Goal: Task Accomplishment & Management: Complete application form

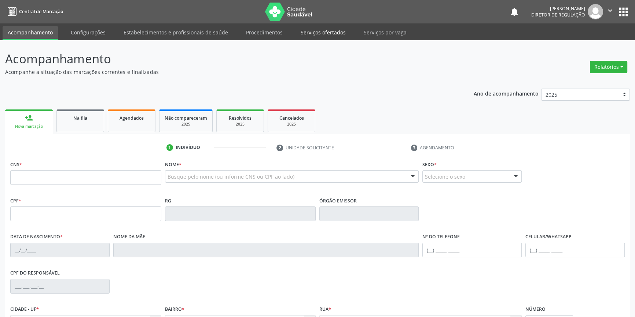
click at [317, 35] on link "Serviços ofertados" at bounding box center [322, 32] width 55 height 13
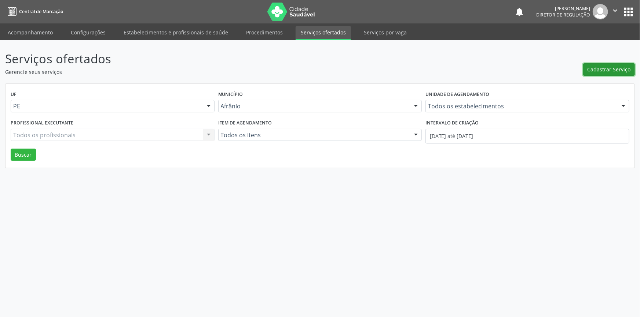
click at [610, 70] on span "Cadastrar Serviço" at bounding box center [608, 70] width 43 height 8
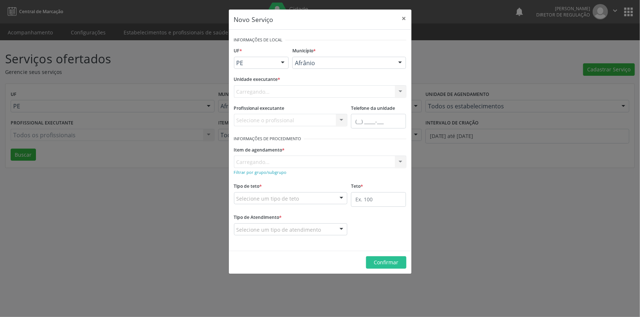
click at [334, 91] on div "Carregando..." at bounding box center [320, 91] width 172 height 12
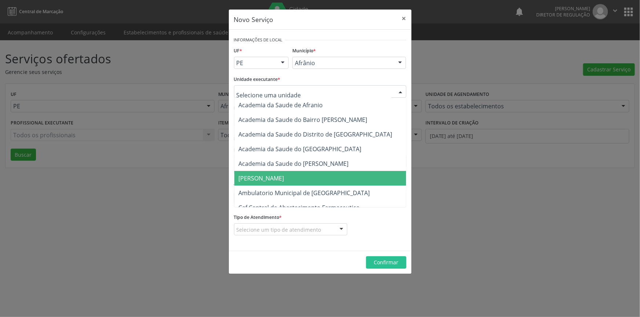
click at [309, 185] on span "[PERSON_NAME]" at bounding box center [323, 178] width 179 height 15
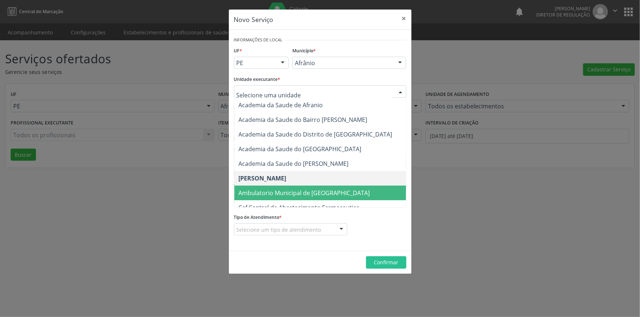
click at [293, 191] on span "Ambulatorio Municipal de [GEOGRAPHIC_DATA]" at bounding box center [304, 193] width 131 height 8
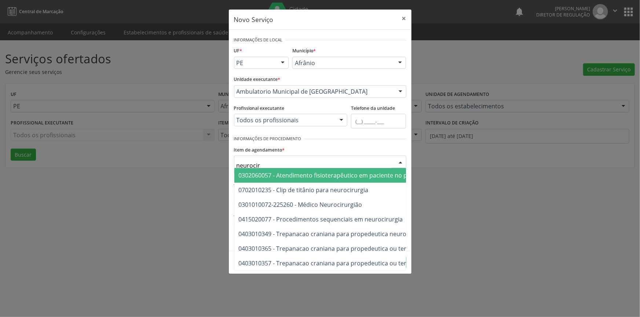
type input "neurociru"
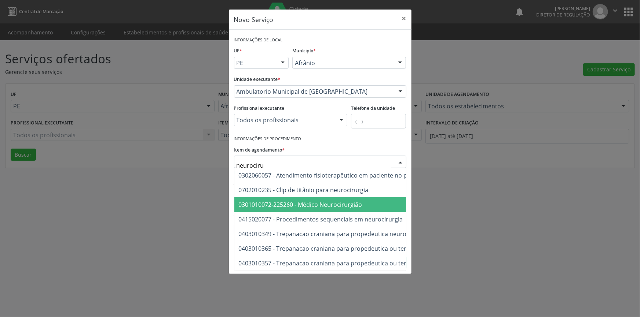
click at [330, 202] on span "0301010072-225260 - Médico Neurocirurgião" at bounding box center [301, 205] width 124 height 8
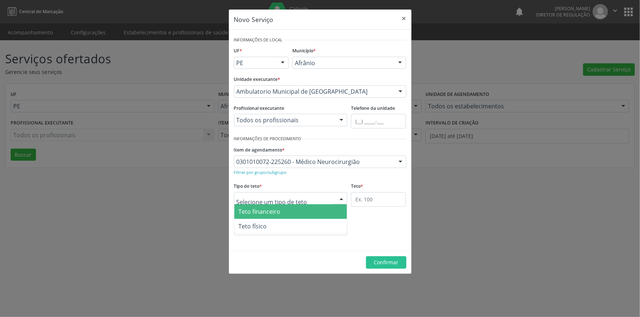
click at [290, 203] on div at bounding box center [291, 198] width 114 height 12
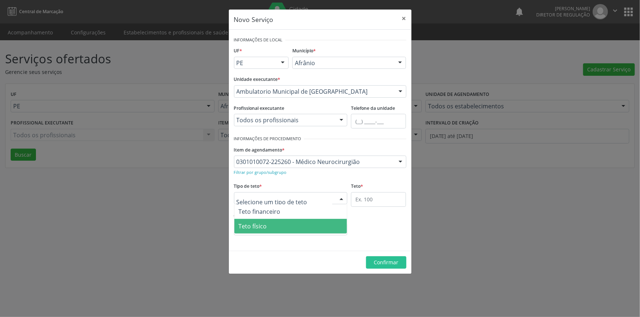
click at [283, 226] on span "Teto físico" at bounding box center [290, 226] width 113 height 15
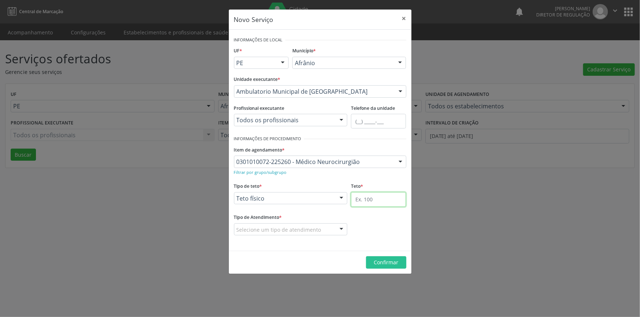
click at [373, 199] on input "text" at bounding box center [378, 199] width 55 height 15
type input "1"
click at [317, 228] on div "Selecione um tipo de atendimento" at bounding box center [291, 230] width 114 height 12
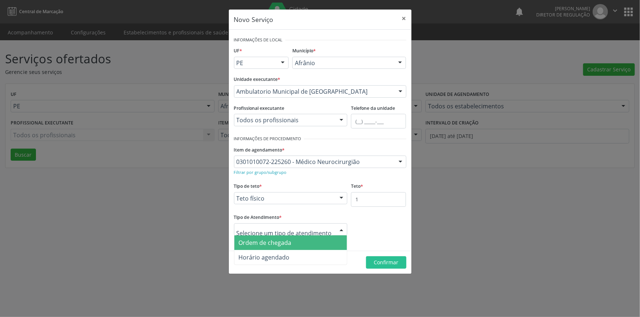
click at [297, 241] on span "Ordem de chegada" at bounding box center [290, 243] width 113 height 15
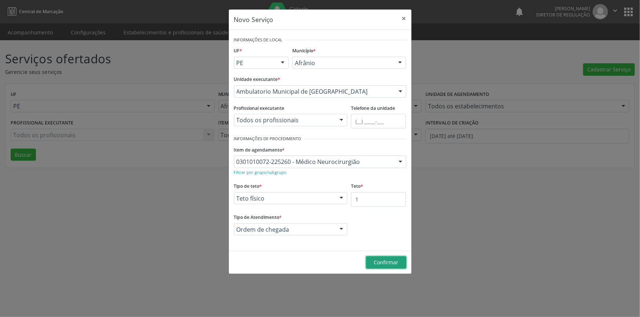
click at [374, 264] on span "Confirmar" at bounding box center [386, 262] width 25 height 7
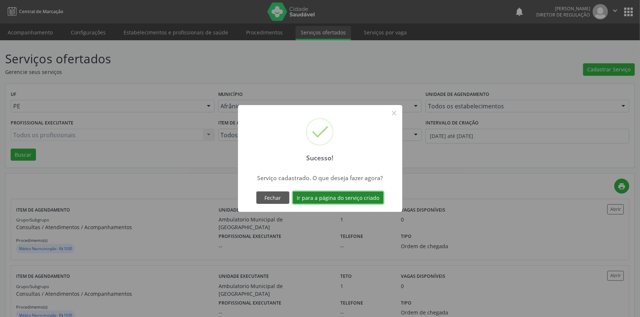
click at [339, 200] on button "Ir para a página do serviço criado" at bounding box center [338, 198] width 91 height 12
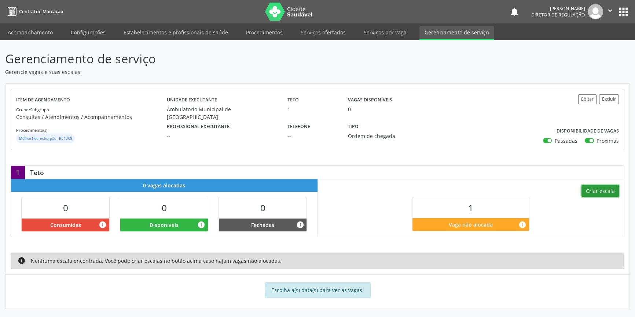
click at [600, 185] on button "Criar escala" at bounding box center [599, 191] width 37 height 12
select select "7"
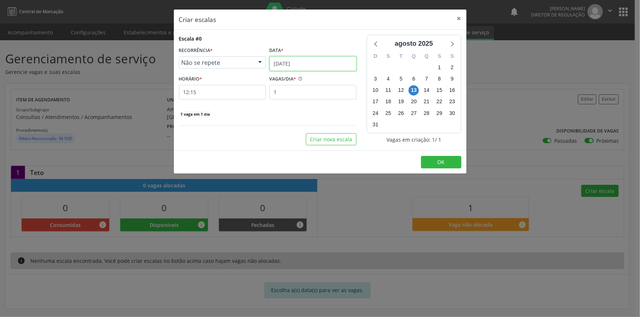
click at [298, 66] on input "[DATE]" at bounding box center [312, 63] width 87 height 15
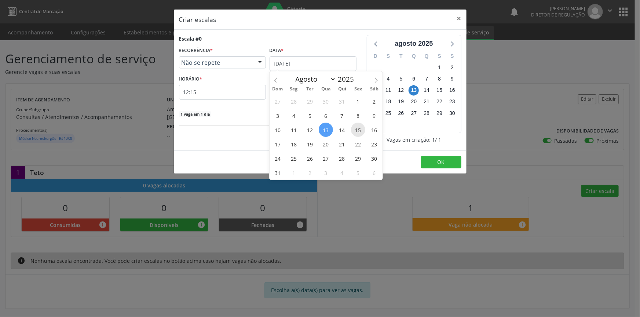
click at [354, 129] on span "15" at bounding box center [358, 130] width 14 height 14
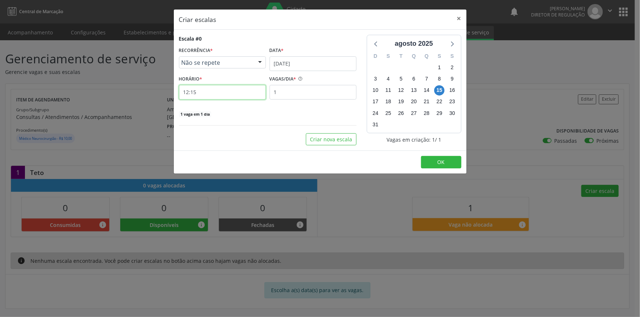
click at [205, 93] on input "12:15" at bounding box center [222, 92] width 87 height 15
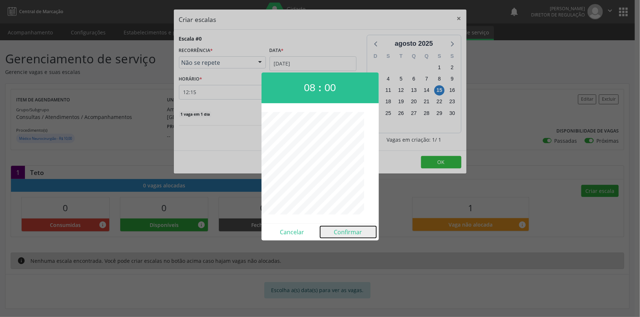
click at [341, 231] on button "Confirmar" at bounding box center [348, 233] width 56 height 12
type input "08:00"
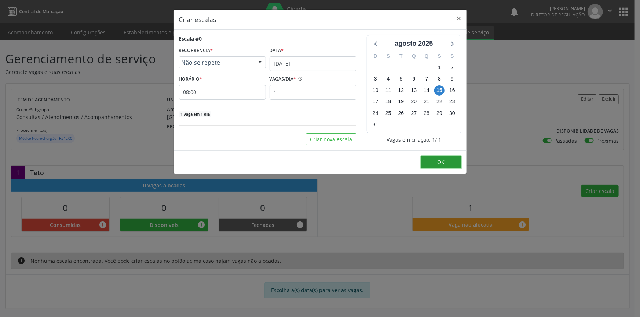
click at [429, 165] on button "OK" at bounding box center [441, 162] width 40 height 12
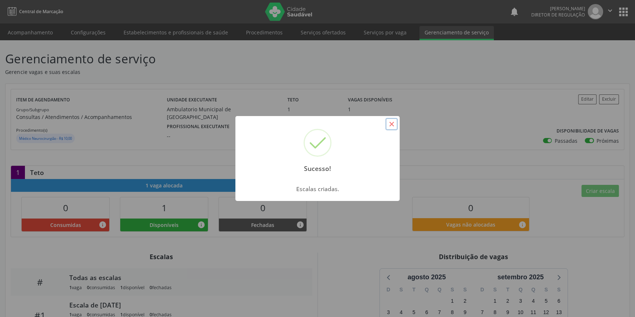
click at [393, 126] on button "×" at bounding box center [391, 124] width 12 height 12
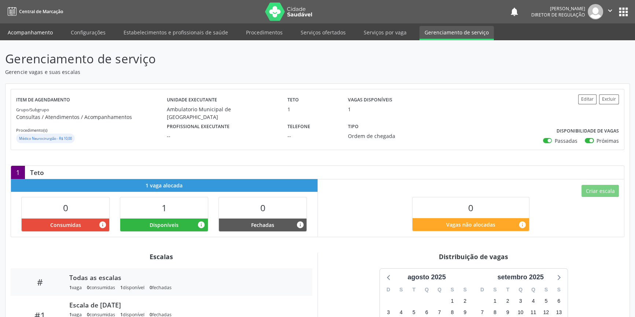
click at [44, 33] on link "Acompanhamento" at bounding box center [30, 32] width 55 height 13
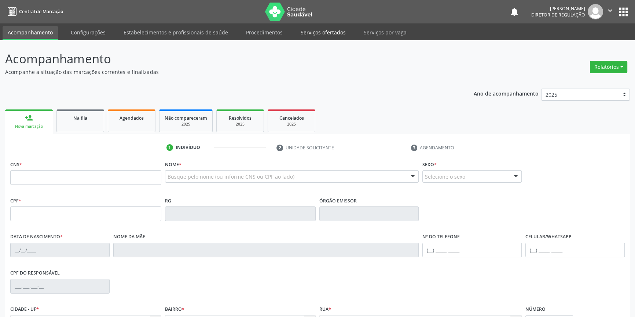
click at [319, 32] on link "Serviços ofertados" at bounding box center [322, 32] width 55 height 13
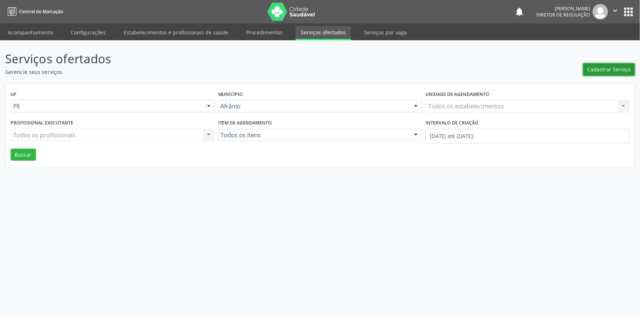
click at [625, 65] on button "Cadastrar Serviço" at bounding box center [609, 69] width 52 height 12
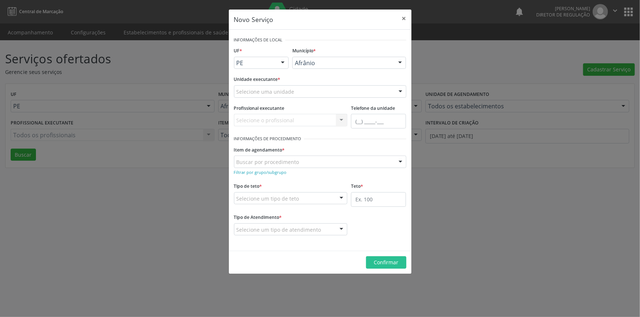
click at [311, 92] on div "Selecione uma unidade" at bounding box center [320, 91] width 172 height 12
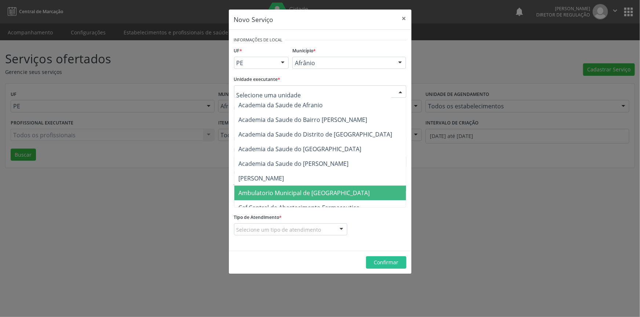
click at [321, 193] on span "Ambulatorio Municipal de [GEOGRAPHIC_DATA]" at bounding box center [304, 193] width 131 height 8
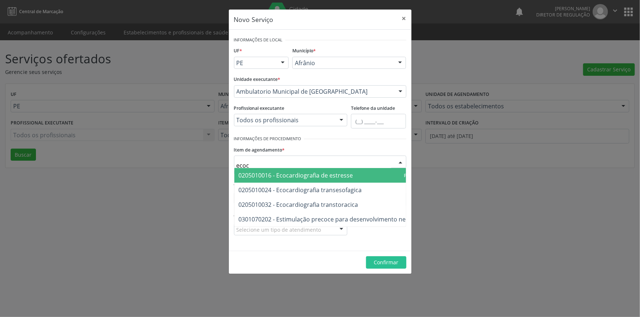
type input "ecoca"
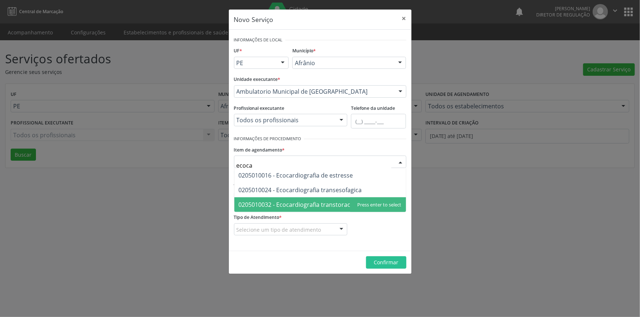
click at [320, 198] on span "0205010032 - Ecocardiografia transtoracica" at bounding box center [320, 205] width 172 height 15
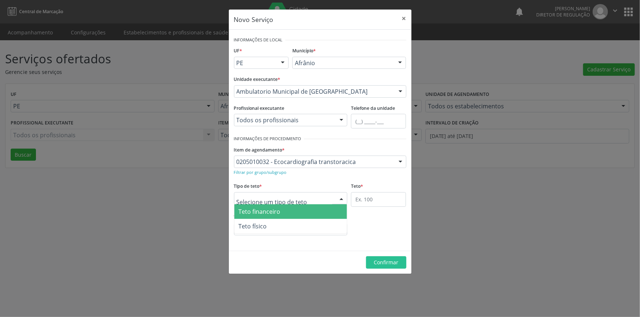
click at [317, 193] on div at bounding box center [291, 198] width 114 height 12
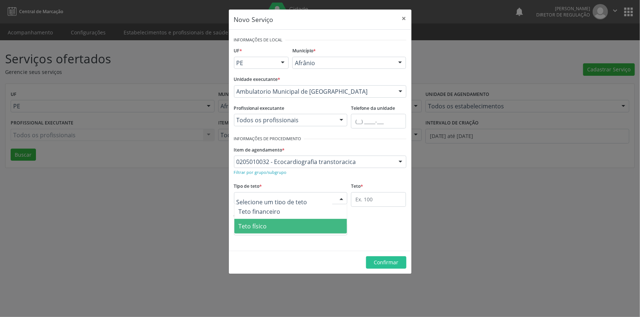
click at [281, 227] on span "Teto físico" at bounding box center [290, 226] width 113 height 15
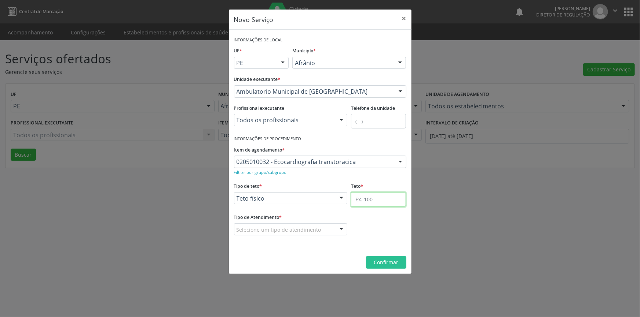
click at [369, 202] on input "text" at bounding box center [378, 199] width 55 height 15
type input "1"
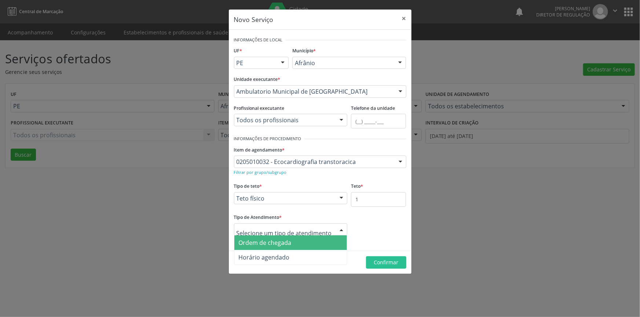
click at [268, 243] on span "Ordem de chegada" at bounding box center [265, 243] width 53 height 8
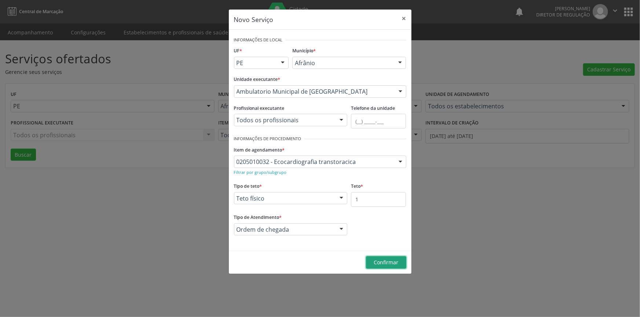
click at [385, 267] on button "Confirmar" at bounding box center [386, 263] width 40 height 12
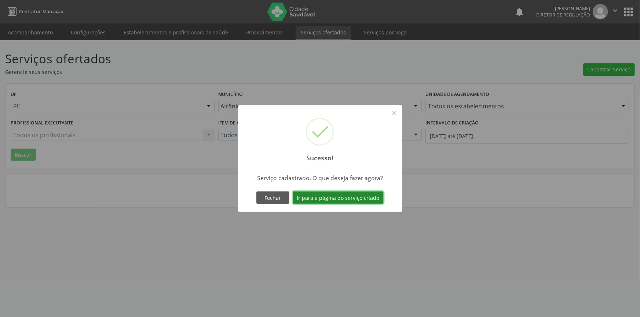
click at [349, 202] on button "Ir para a página do serviço criado" at bounding box center [338, 198] width 91 height 12
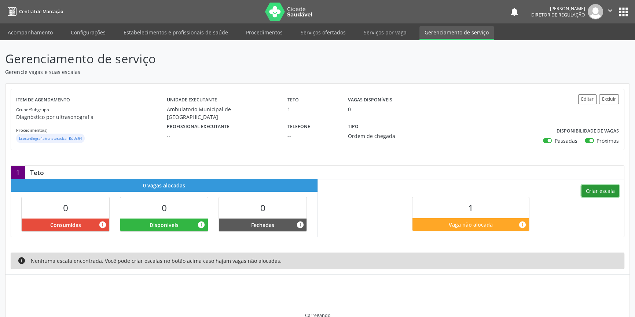
click at [609, 188] on button "Criar escala" at bounding box center [599, 191] width 37 height 12
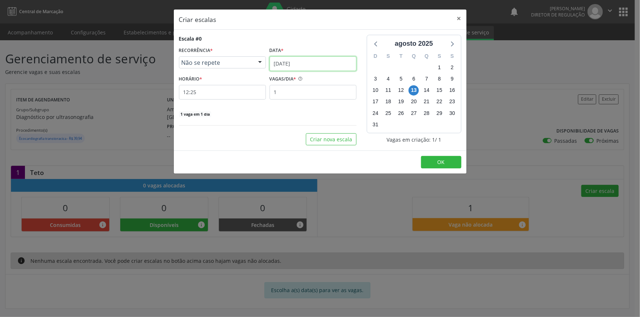
click at [315, 63] on input "[DATE]" at bounding box center [312, 63] width 87 height 15
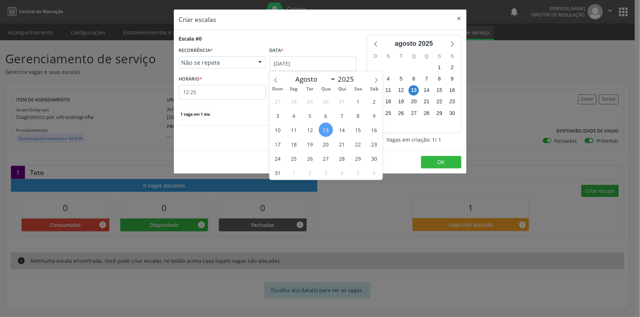
click at [350, 132] on div "27 28 29 30 31 1 2 3 4 5 6 7 8 9 10 11 12 13 14 15 16 17 18 19 20 21 22 23 24 2…" at bounding box center [325, 137] width 113 height 86
click at [357, 128] on span "15" at bounding box center [358, 130] width 14 height 14
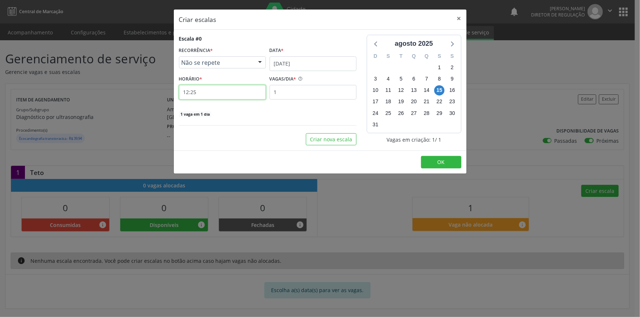
click at [227, 92] on input "12:25" at bounding box center [222, 92] width 87 height 15
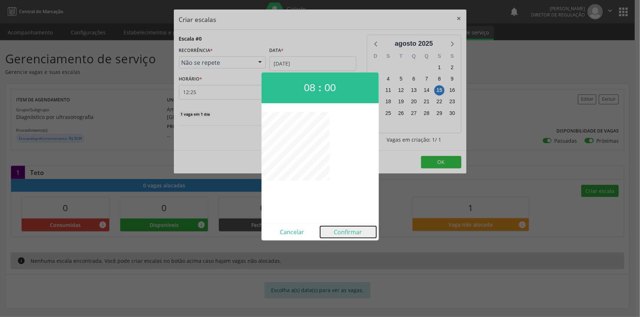
click at [343, 235] on button "Confirmar" at bounding box center [348, 233] width 56 height 12
type input "08:00"
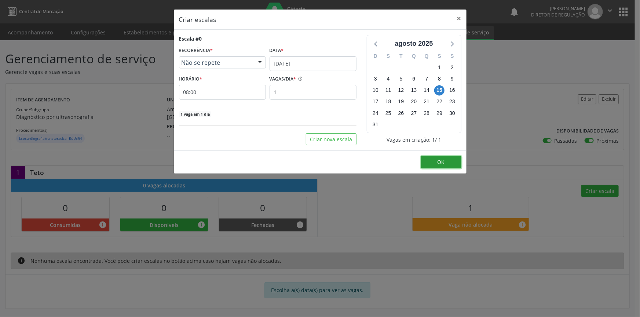
click at [439, 161] on span "OK" at bounding box center [440, 162] width 7 height 7
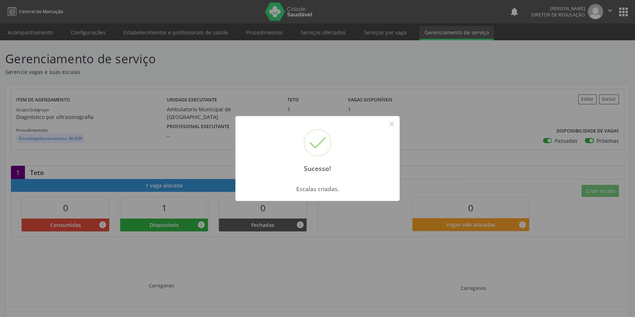
click at [89, 90] on div "Sucesso! × Escalas criadas. OK Cancel" at bounding box center [317, 158] width 635 height 317
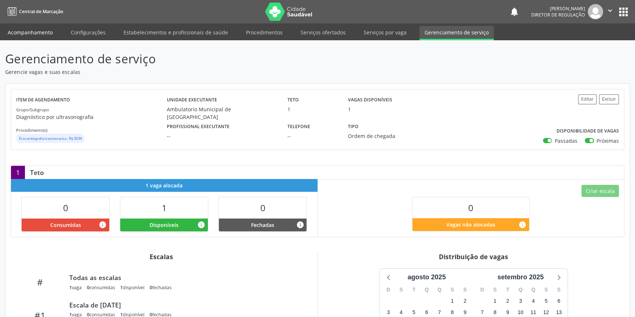
click at [26, 29] on link "Acompanhamento" at bounding box center [30, 32] width 55 height 13
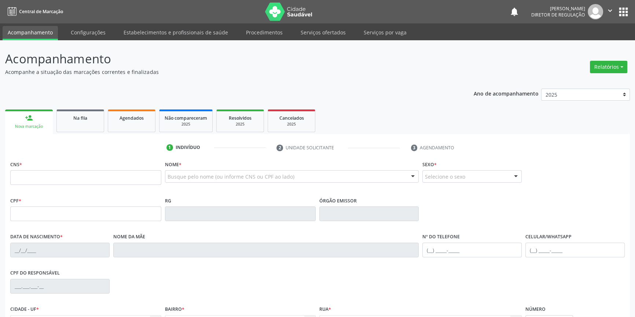
click at [57, 170] on div "CNS *" at bounding box center [85, 172] width 151 height 26
click at [57, 174] on input "text" at bounding box center [85, 177] width 151 height 15
type input "707 4050 0347 1678"
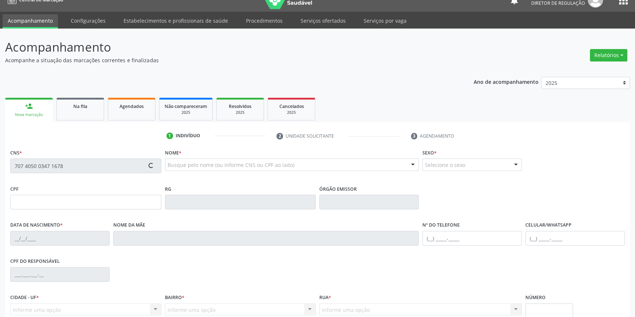
scroll to position [80, 0]
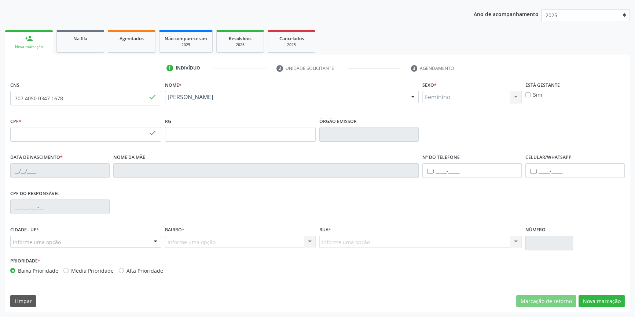
type input "037.569.664-45"
type input "[DATE]"
type input "Noêmia Raimunda de [PERSON_NAME]"
type input "[PHONE_NUMBER]"
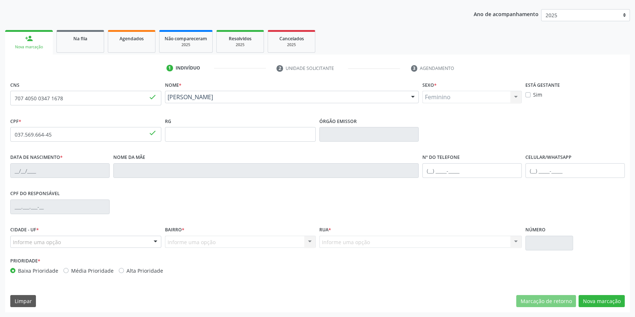
type input "42"
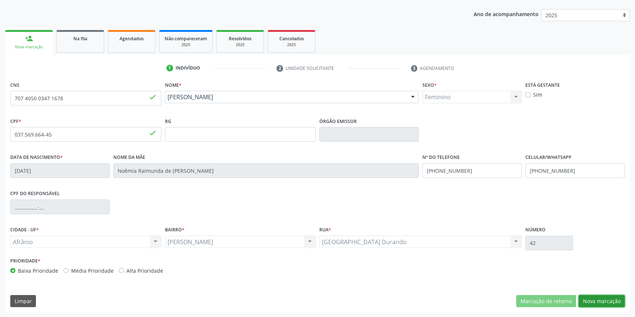
click at [594, 298] on button "Nova marcação" at bounding box center [601, 301] width 46 height 12
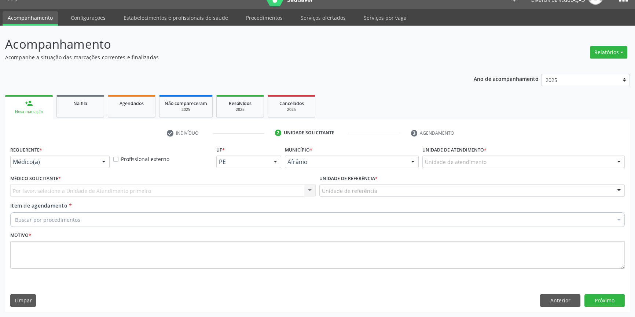
scroll to position [14, 0]
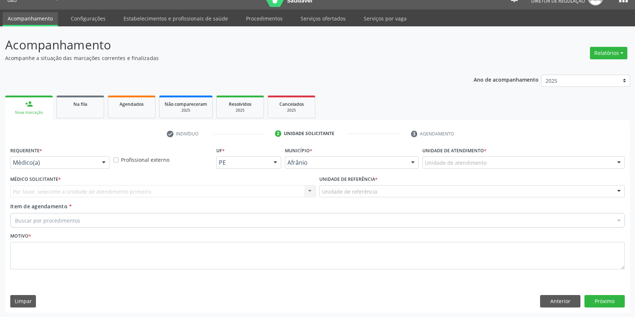
click at [476, 168] on div "Unidade de atendimento Academia da Saude de Afranio Academia da Saude do Bairro…" at bounding box center [523, 163] width 202 height 12
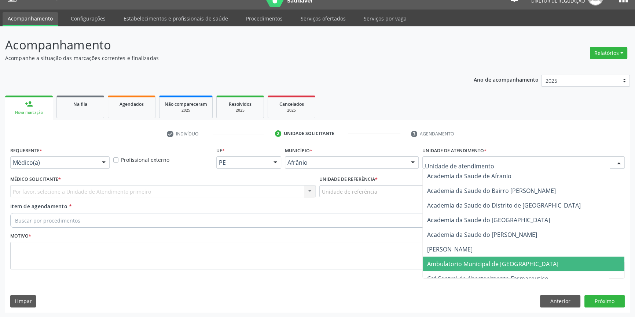
click at [469, 264] on span "Ambulatorio Municipal de [GEOGRAPHIC_DATA]" at bounding box center [492, 264] width 131 height 8
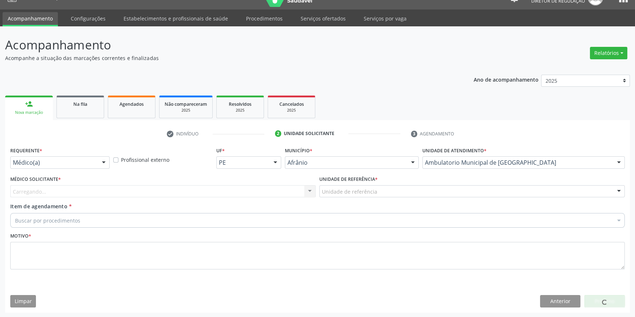
drag, startPoint x: 373, startPoint y: 192, endPoint x: 389, endPoint y: 249, distance: 59.7
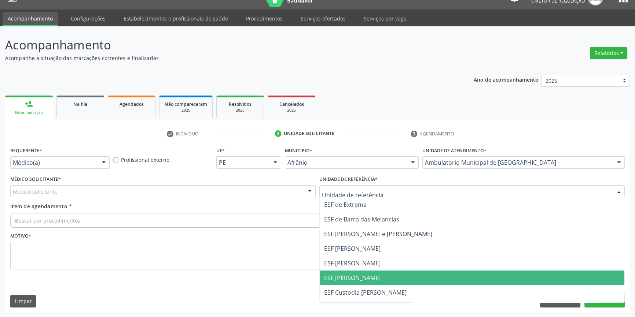
drag, startPoint x: 381, startPoint y: 276, endPoint x: 342, endPoint y: 256, distance: 43.4
click at [379, 275] on span "ESF [PERSON_NAME]" at bounding box center [472, 278] width 305 height 15
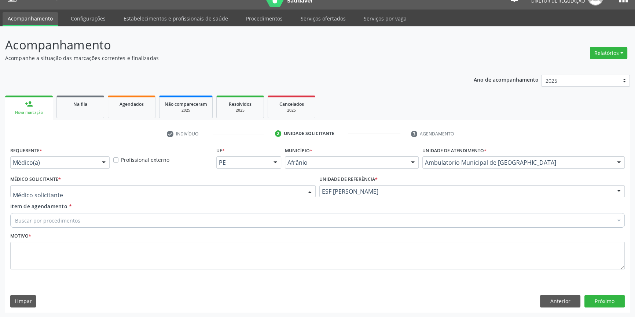
drag, startPoint x: 196, startPoint y: 192, endPoint x: 113, endPoint y: 200, distance: 84.0
click at [193, 194] on div at bounding box center [162, 191] width 305 height 12
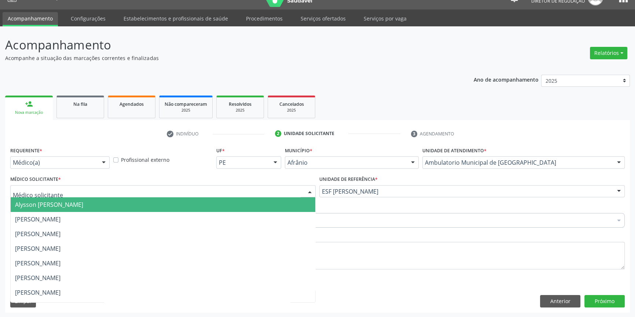
click at [83, 203] on span "Alysson [PERSON_NAME]" at bounding box center [49, 205] width 68 height 8
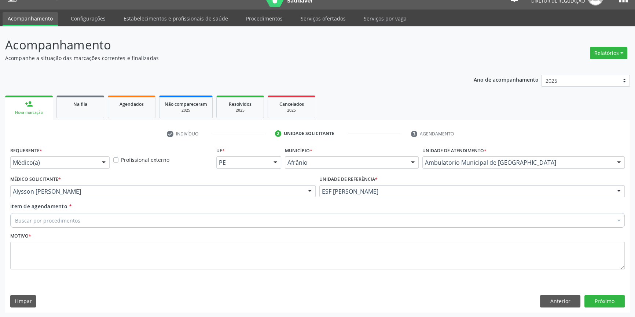
click at [81, 220] on div "Buscar por procedimentos" at bounding box center [317, 220] width 614 height 15
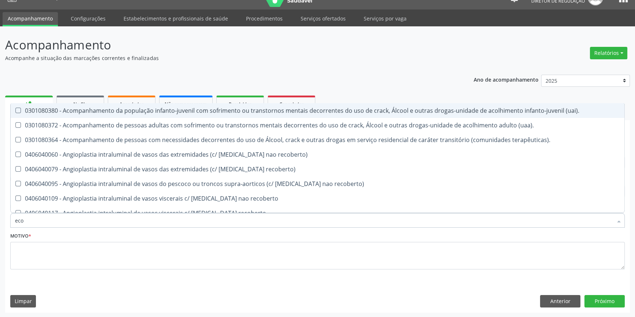
type input "ecoc"
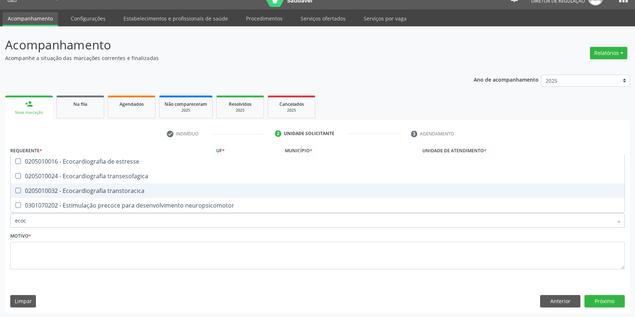
click at [104, 191] on div "0205010032 - Ecocardiografia transtoracica" at bounding box center [317, 191] width 605 height 6
checkbox transtoracica "true"
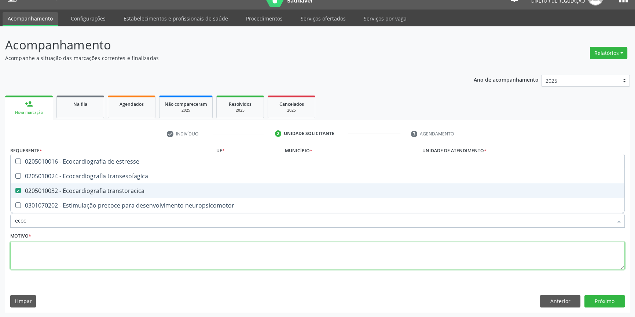
click at [78, 261] on textarea at bounding box center [317, 256] width 614 height 28
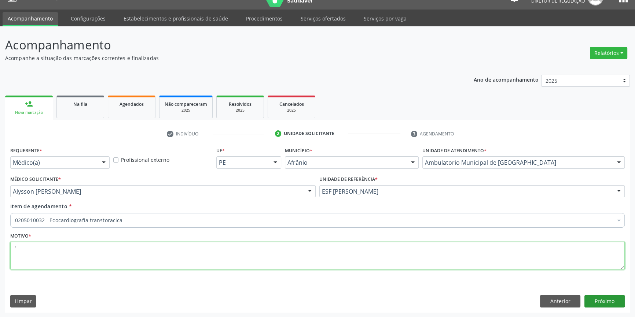
type textarea "'"
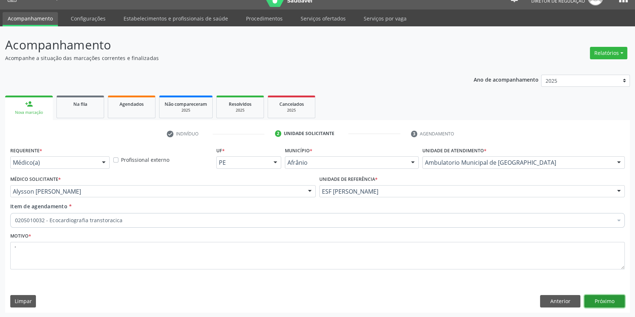
click at [613, 305] on button "Próximo" at bounding box center [604, 301] width 40 height 12
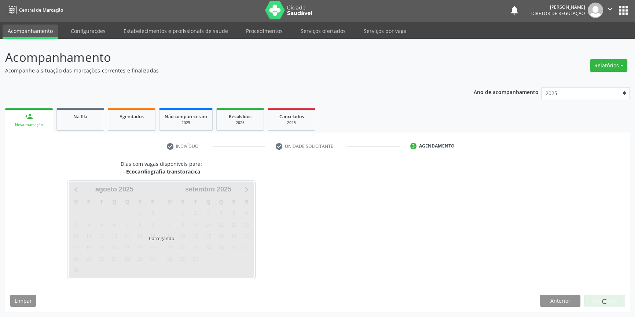
scroll to position [1, 0]
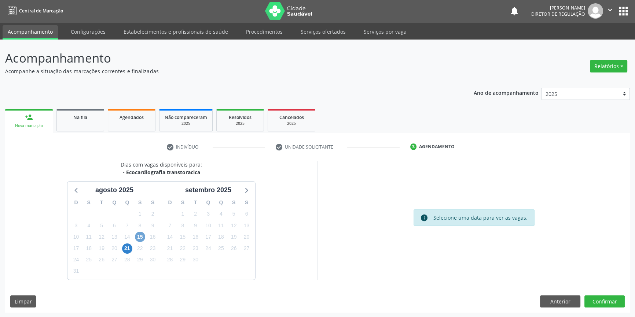
click at [139, 238] on span "15" at bounding box center [140, 237] width 10 height 10
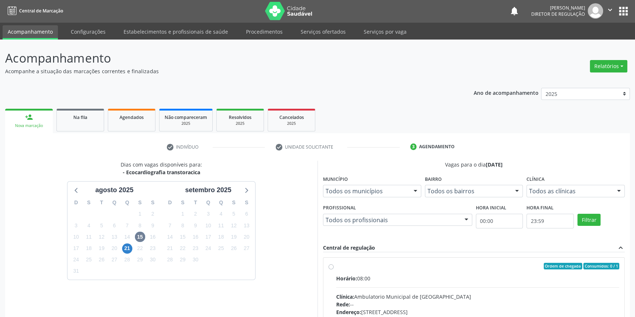
drag, startPoint x: 374, startPoint y: 280, endPoint x: 383, endPoint y: 276, distance: 10.3
click at [374, 279] on div "Horário: 08:00" at bounding box center [477, 279] width 283 height 8
click at [334, 270] on input "Ordem de chegada Consumidos: 0 / 1 Horário: 08:00 Clínica: Ambulatorio Municipa…" at bounding box center [330, 266] width 5 height 7
radio input "true"
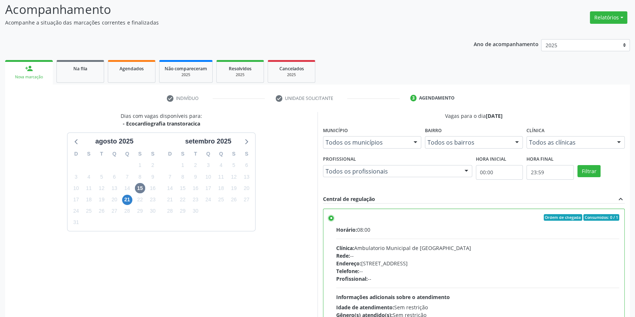
scroll to position [120, 0]
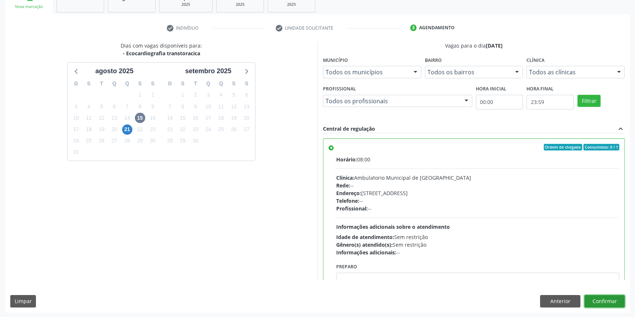
click at [596, 301] on button "Confirmar" at bounding box center [604, 301] width 40 height 12
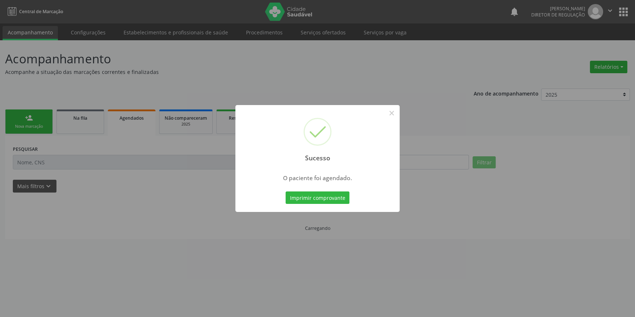
scroll to position [0, 0]
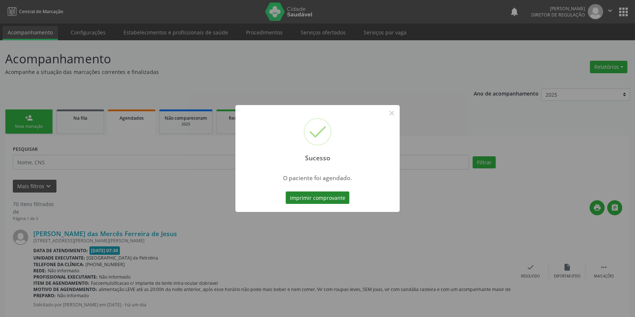
click at [332, 193] on button "Imprimir comprovante" at bounding box center [318, 198] width 64 height 12
